Goal: Information Seeking & Learning: Learn about a topic

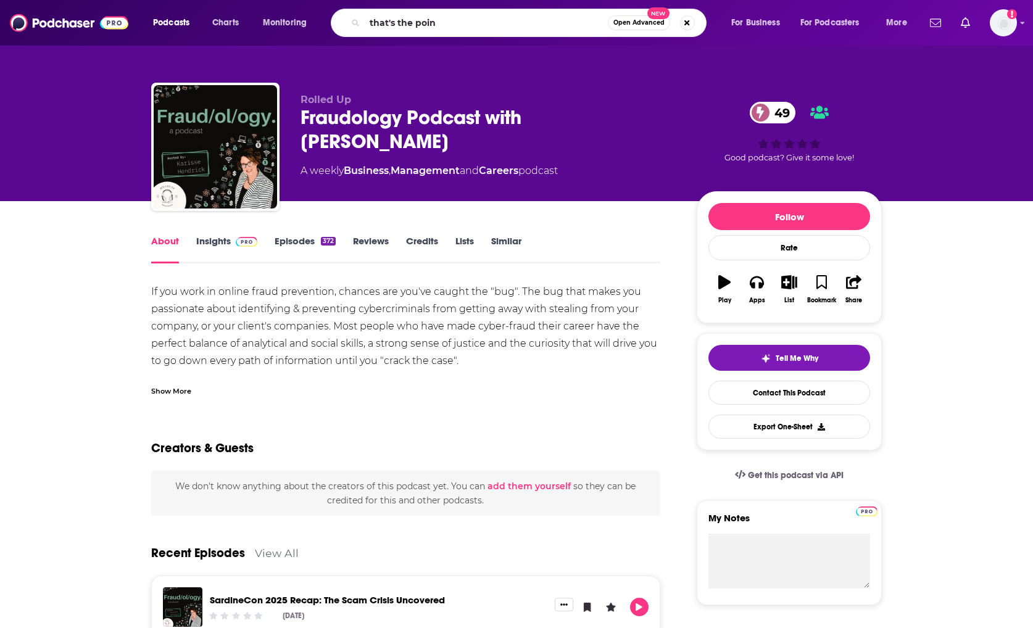
type input "that's the point"
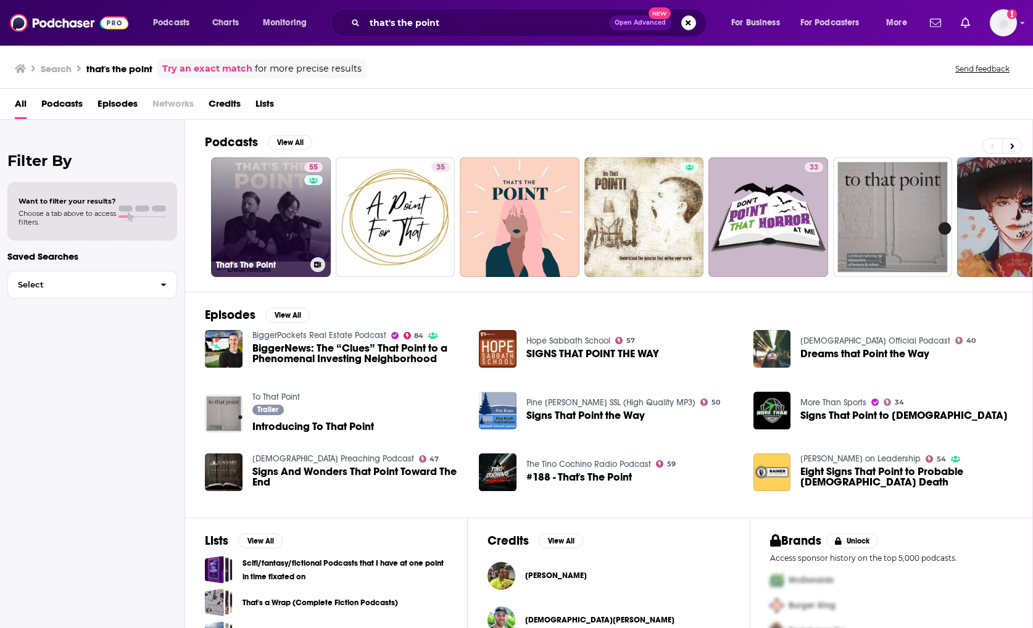
click at [264, 226] on link "55 That's The Point" at bounding box center [271, 217] width 120 height 120
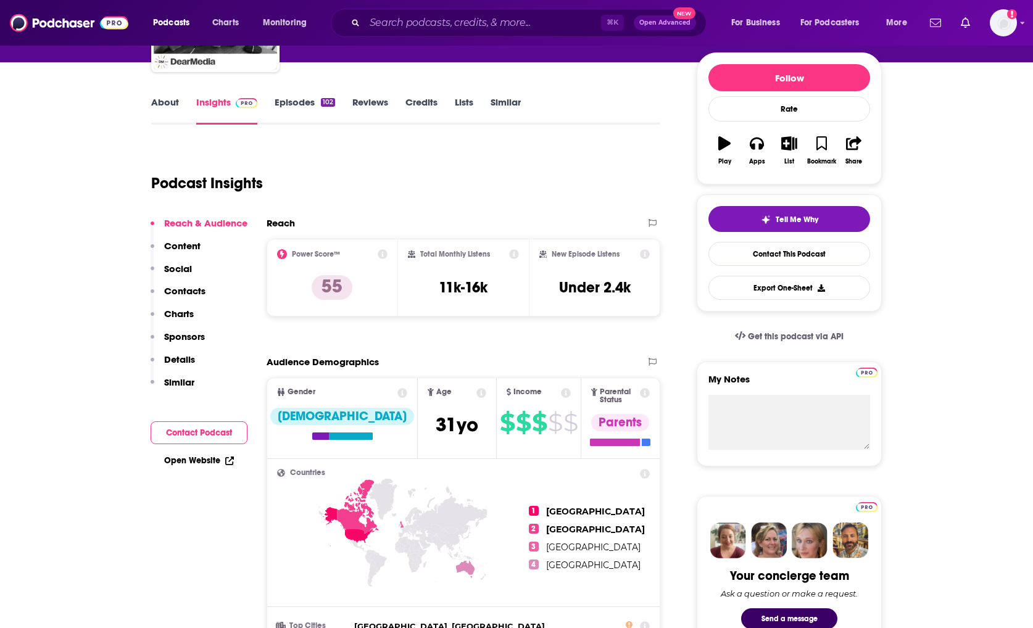
scroll to position [101, 0]
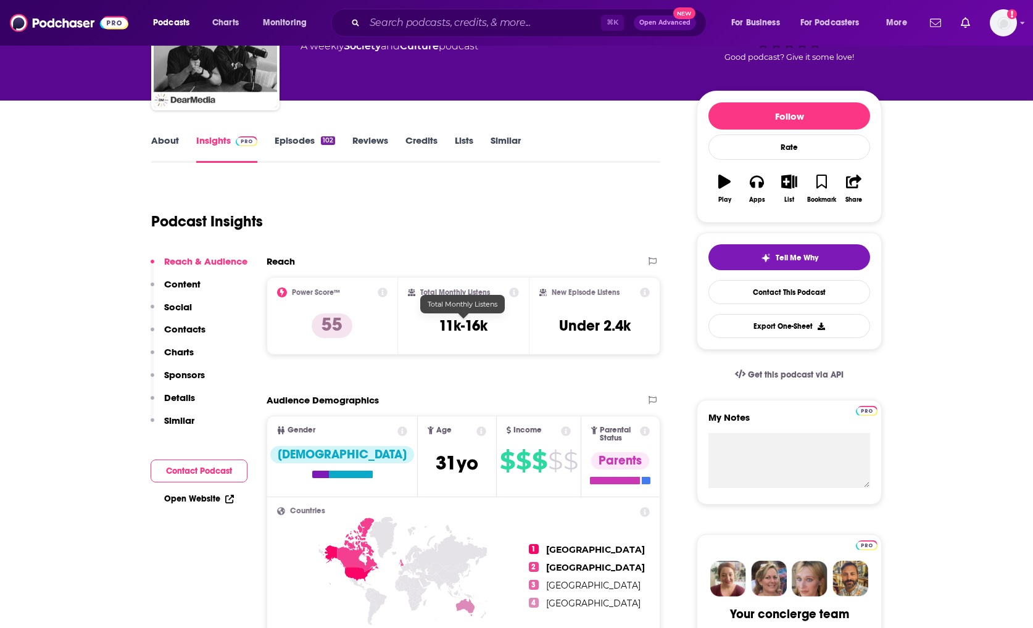
click at [466, 326] on h3 "11k-16k" at bounding box center [463, 325] width 49 height 19
copy div "11k-16k"
click at [409, 12] on div "⌘ K Open Advanced New" at bounding box center [519, 23] width 376 height 28
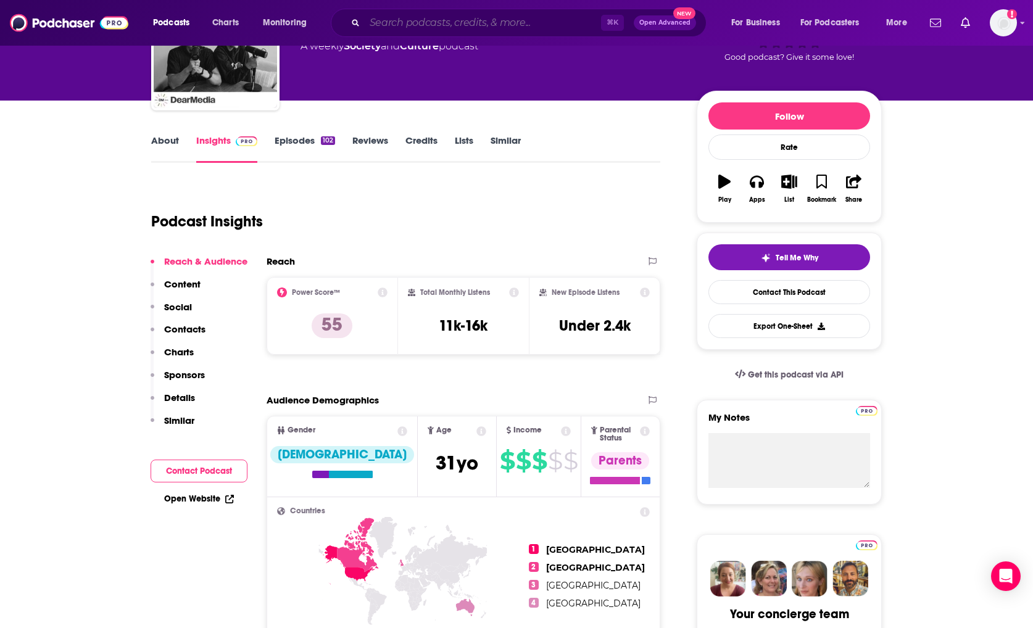
click at [416, 27] on input "Search podcasts, credits, & more..." at bounding box center [483, 23] width 236 height 20
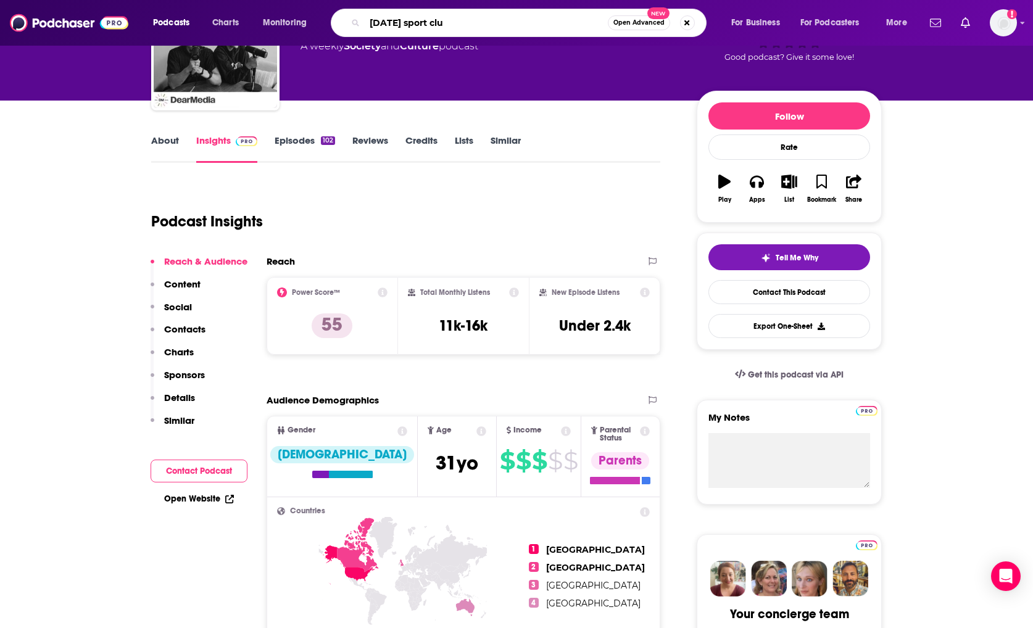
type input "[DATE] sport club"
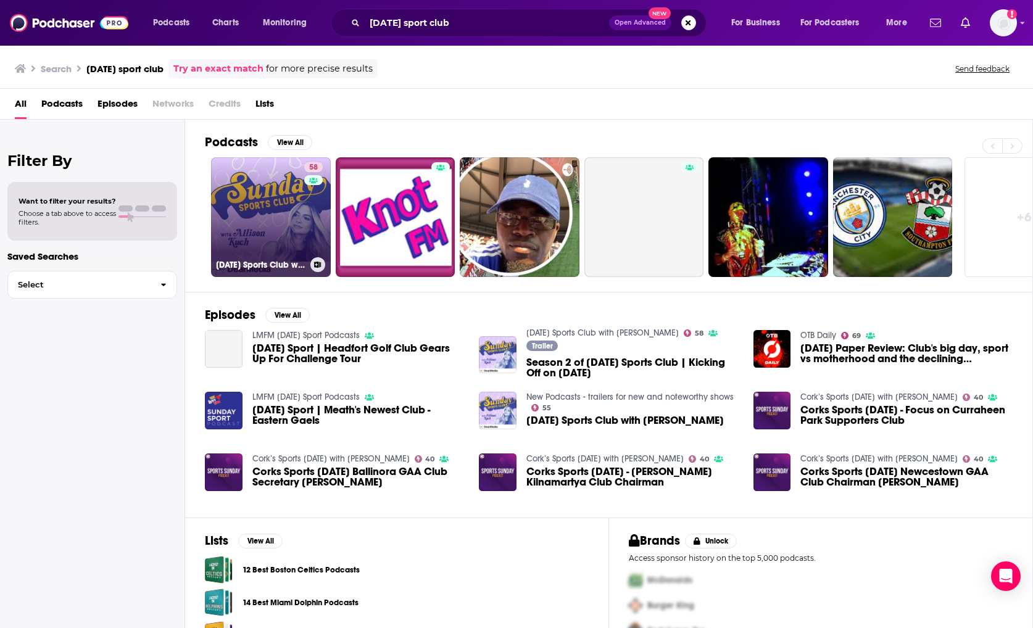
click at [289, 226] on link "58 [DATE] Sports Club with [PERSON_NAME]" at bounding box center [271, 217] width 120 height 120
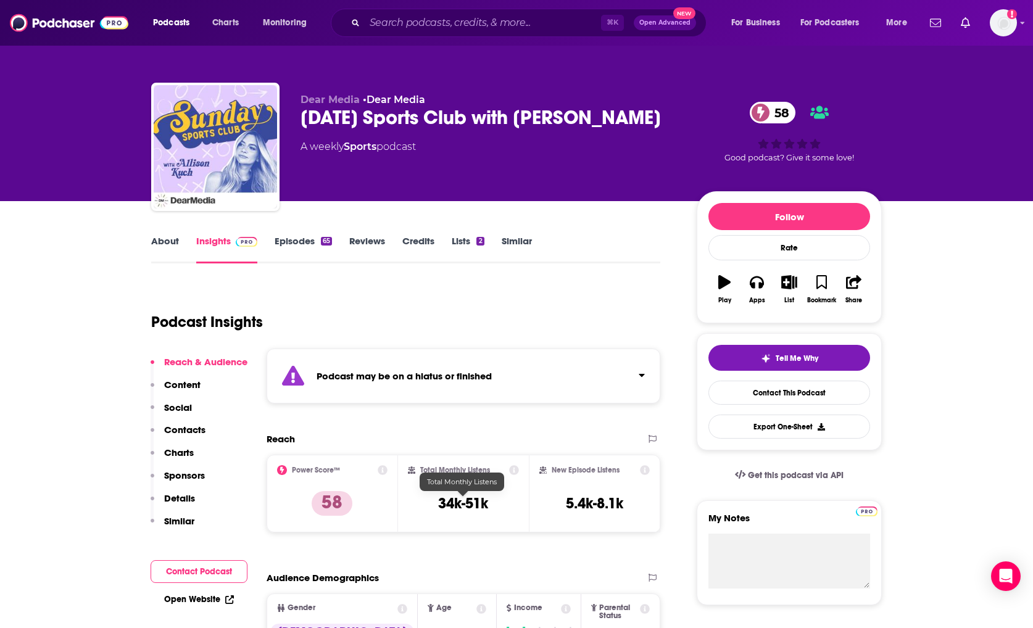
click at [463, 508] on h3 "34k-51k" at bounding box center [463, 503] width 50 height 19
copy div "34k-51k"
